Goal: Task Accomplishment & Management: Use online tool/utility

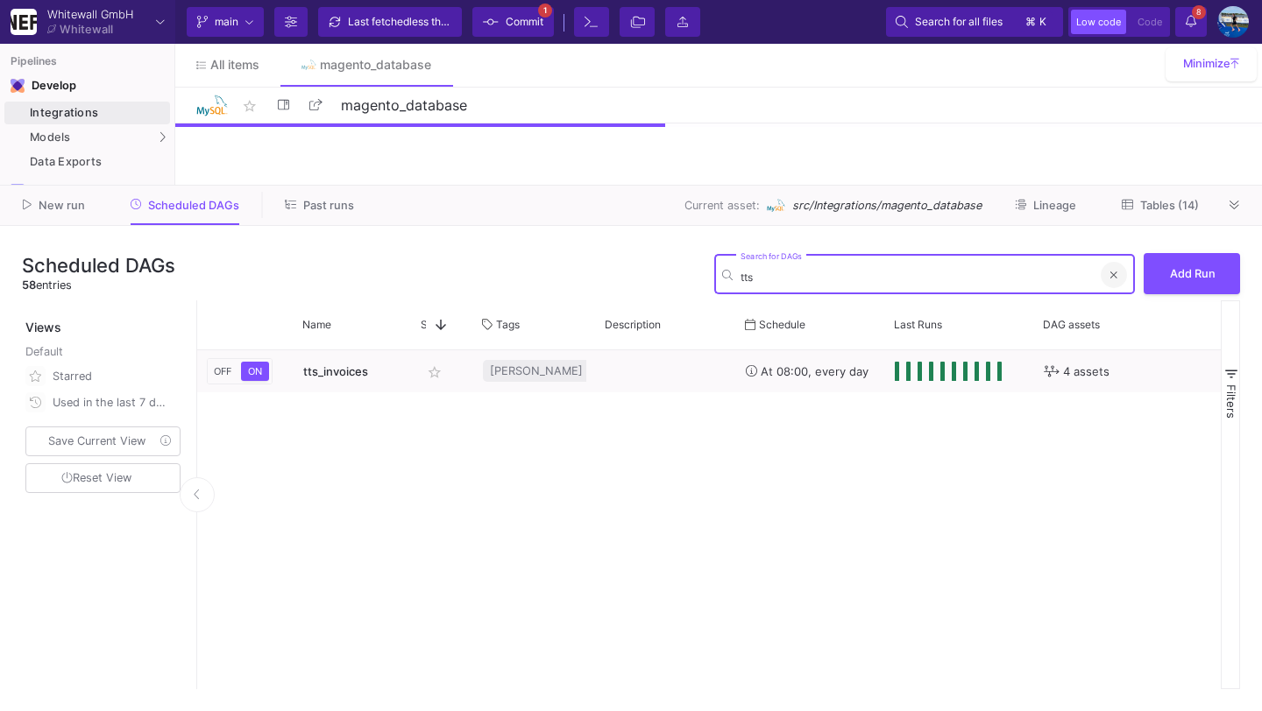
type input "tts"
click at [1112, 281] on fa-icon at bounding box center [1113, 274] width 7 height 13
